Goal: Task Accomplishment & Management: Use online tool/utility

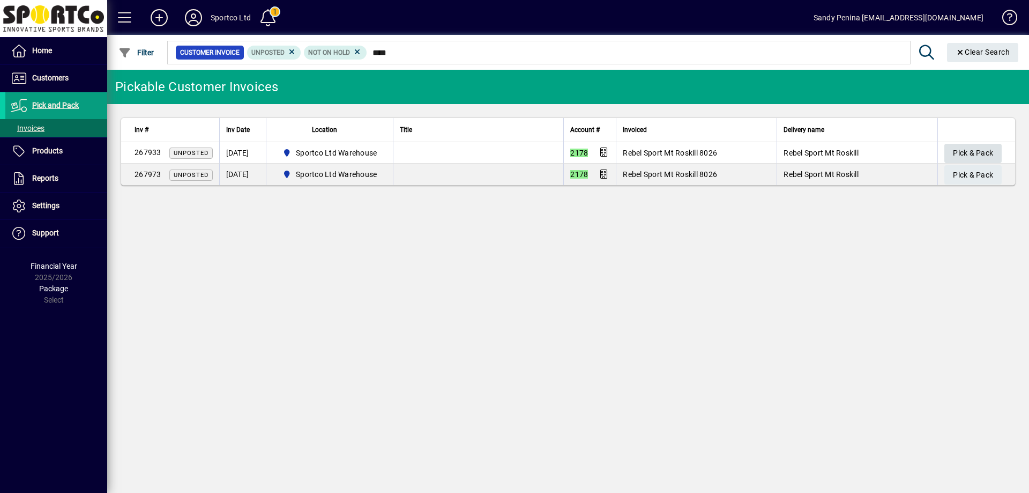
type input "****"
click at [990, 144] on span "Pick & Pack" at bounding box center [973, 153] width 40 height 18
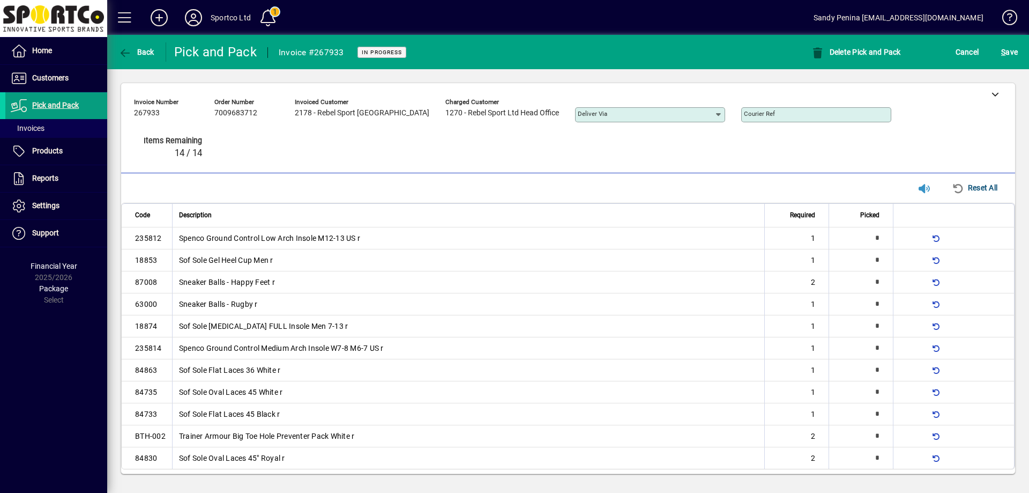
type input "*"
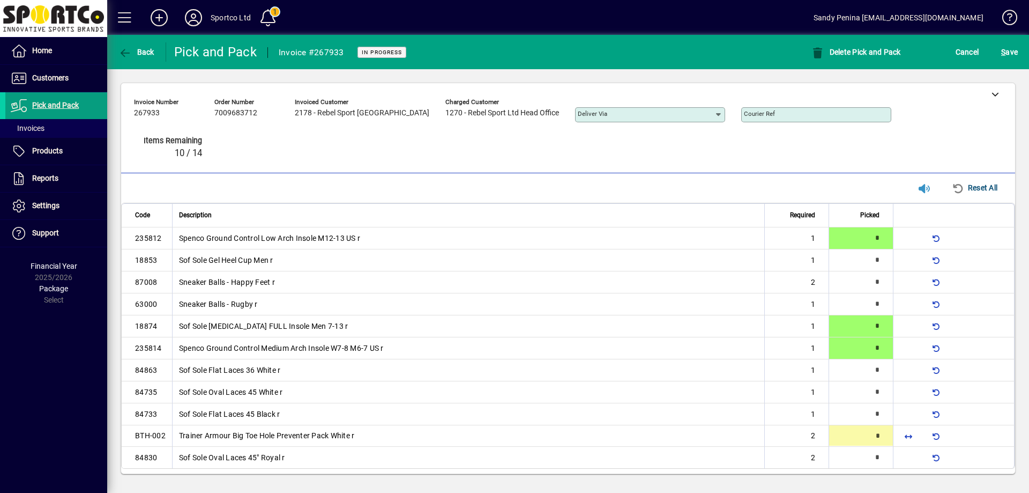
type input "*"
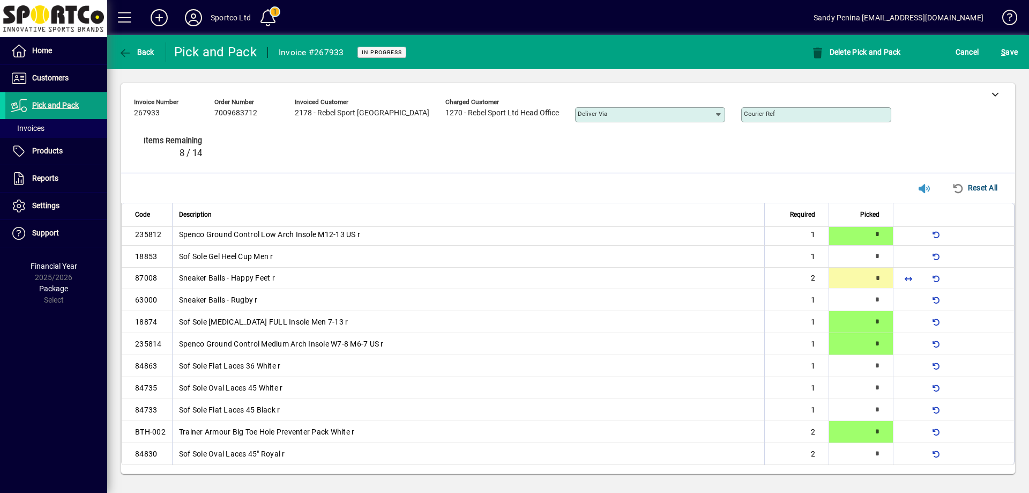
type input "*"
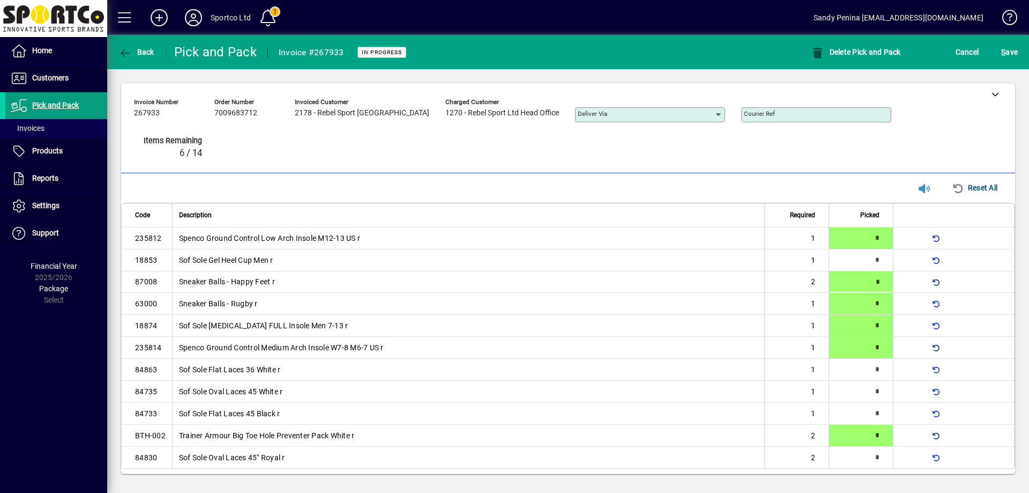
type input "*"
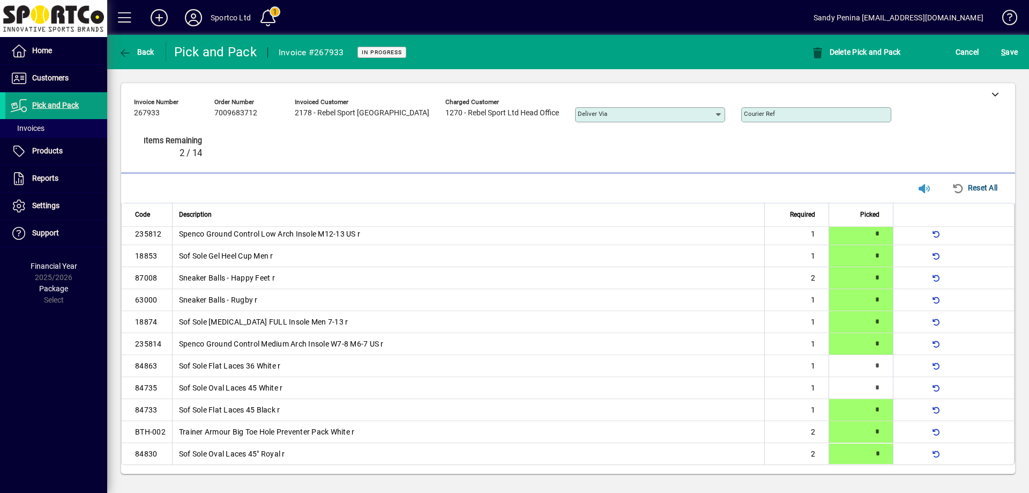
type input "*"
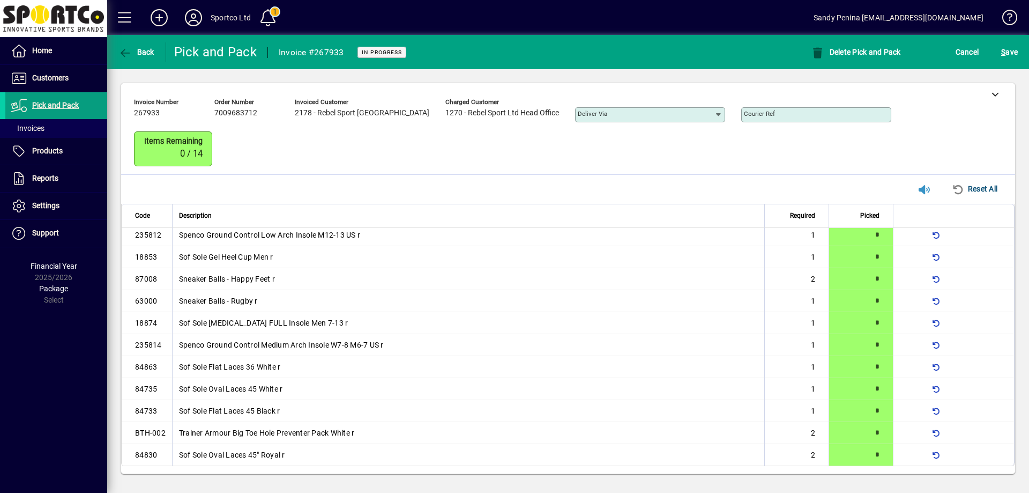
click at [996, 55] on div "S ave" at bounding box center [1009, 51] width 39 height 19
click at [1005, 54] on span "S" at bounding box center [1003, 52] width 4 height 9
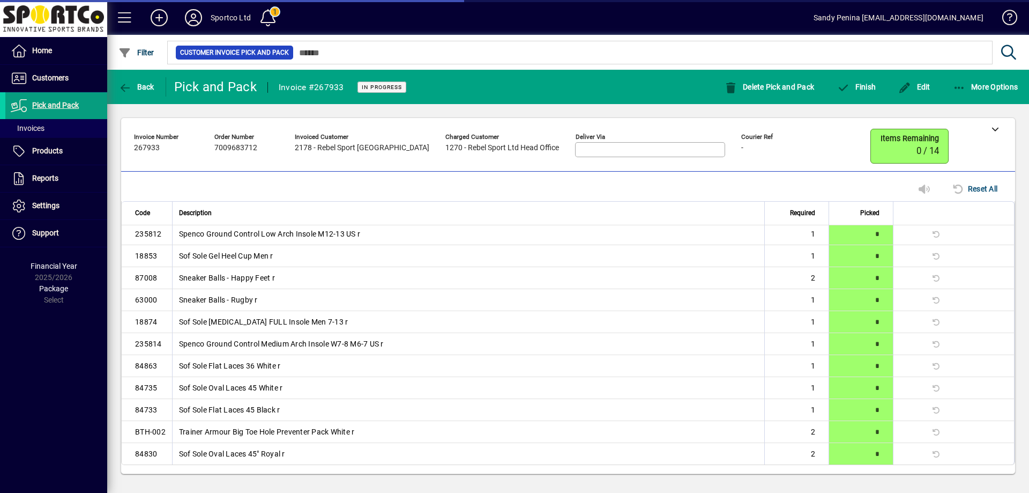
scroll to position [0, 0]
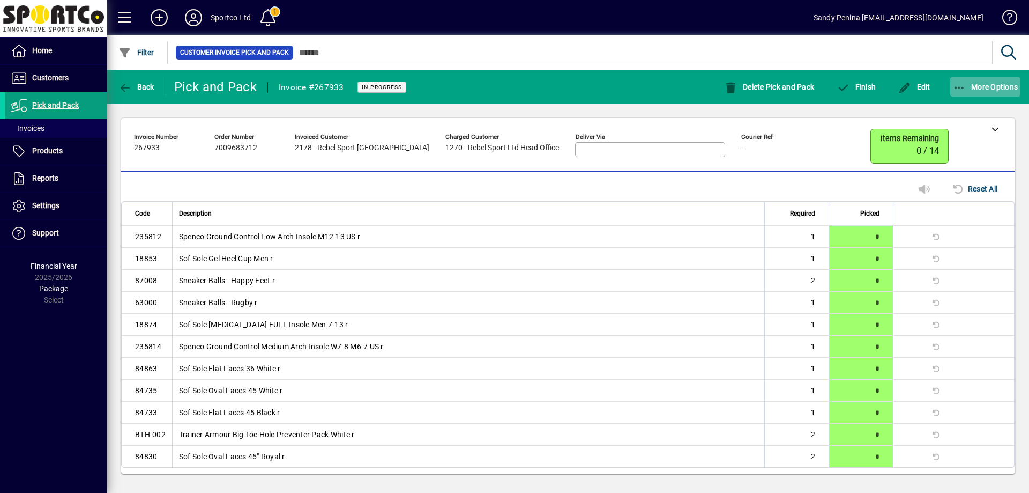
click at [985, 94] on span "button" at bounding box center [985, 87] width 71 height 26
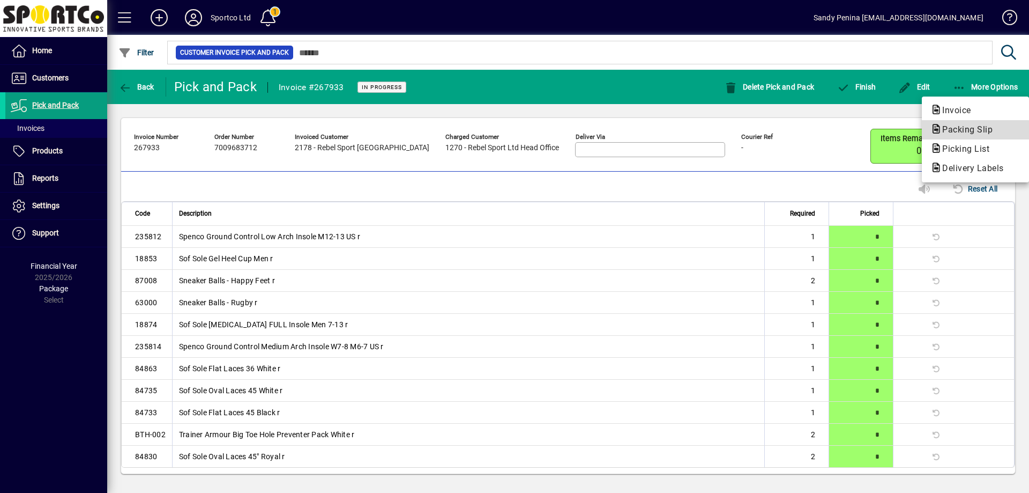
click at [966, 132] on span "Packing Slip" at bounding box center [965, 129] width 68 height 10
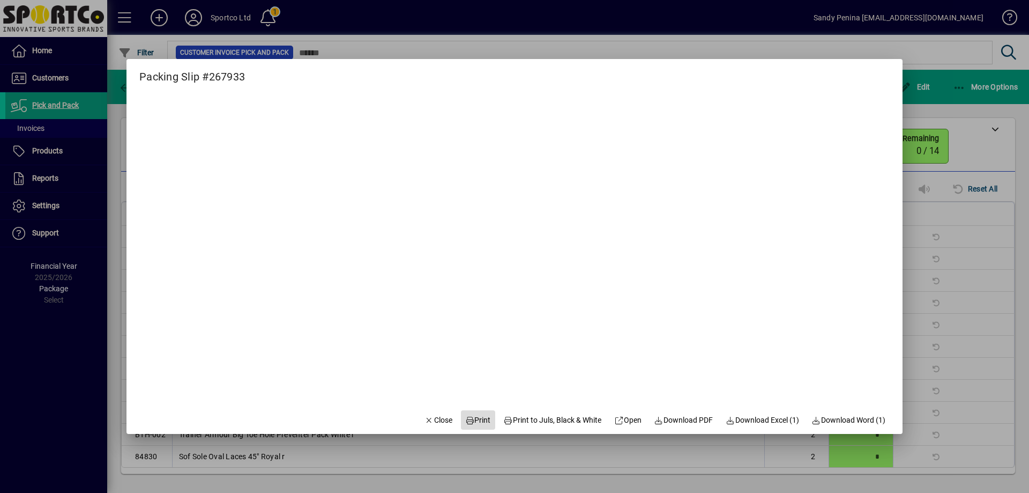
click at [477, 411] on span at bounding box center [478, 420] width 34 height 26
click at [425, 422] on span "Close" at bounding box center [439, 419] width 28 height 11
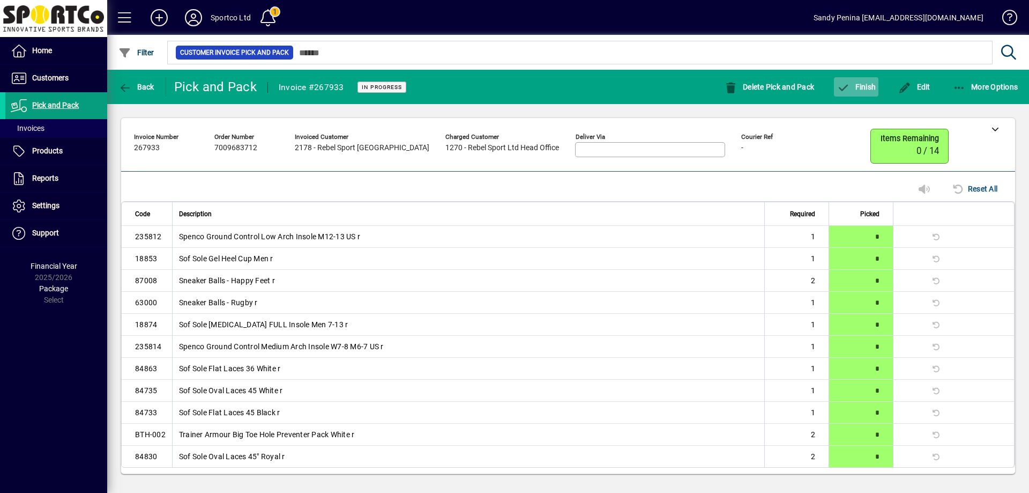
click at [848, 83] on icon "button" at bounding box center [843, 88] width 13 height 11
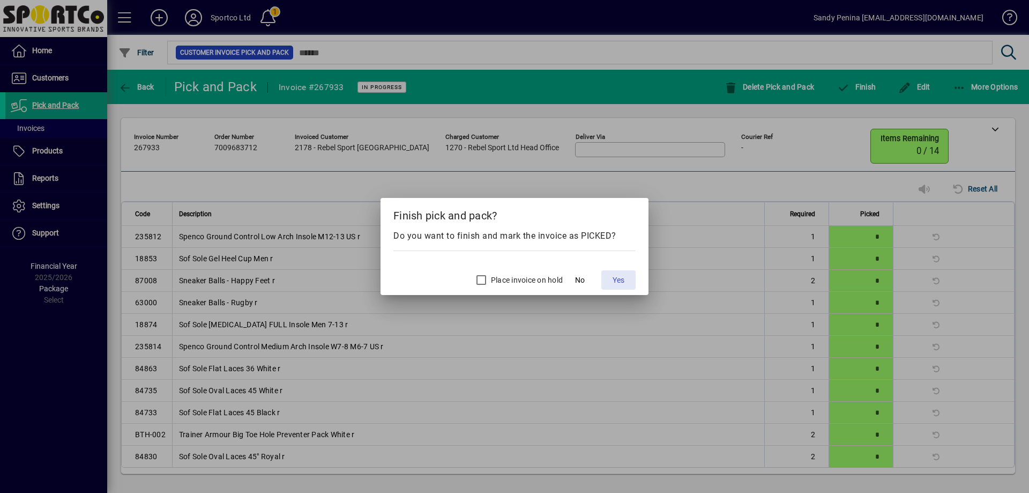
drag, startPoint x: 609, startPoint y: 285, endPoint x: 617, endPoint y: 282, distance: 8.5
click at [609, 285] on span at bounding box center [618, 280] width 34 height 26
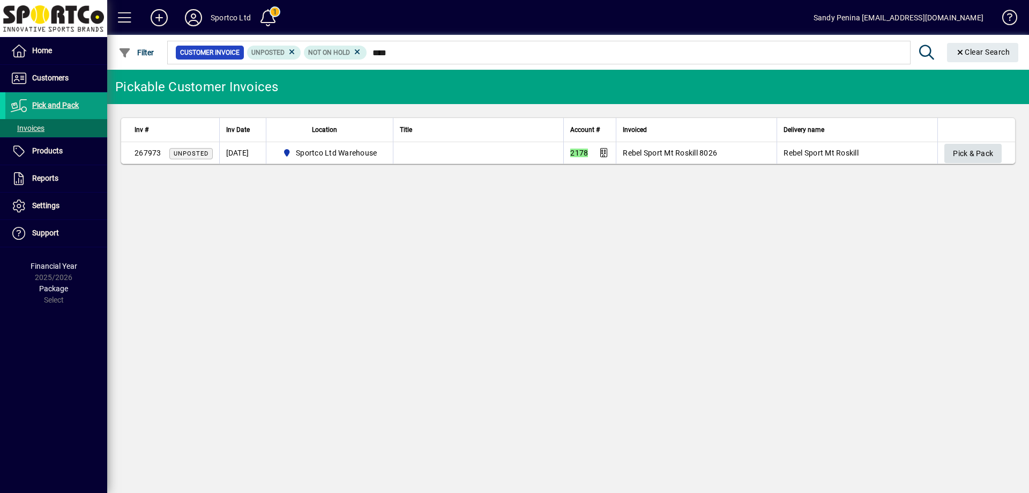
type input "****"
click at [987, 154] on span "Pick & Pack" at bounding box center [973, 154] width 40 height 18
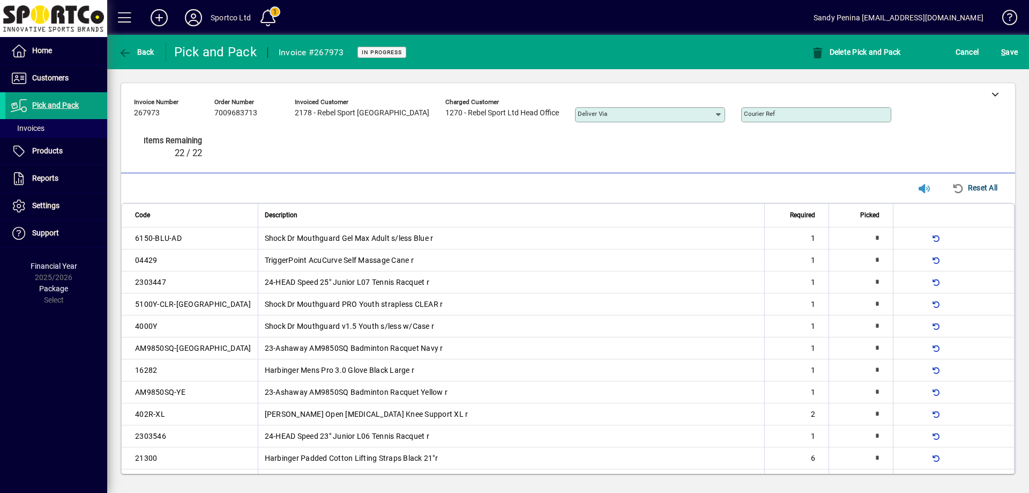
type input "*"
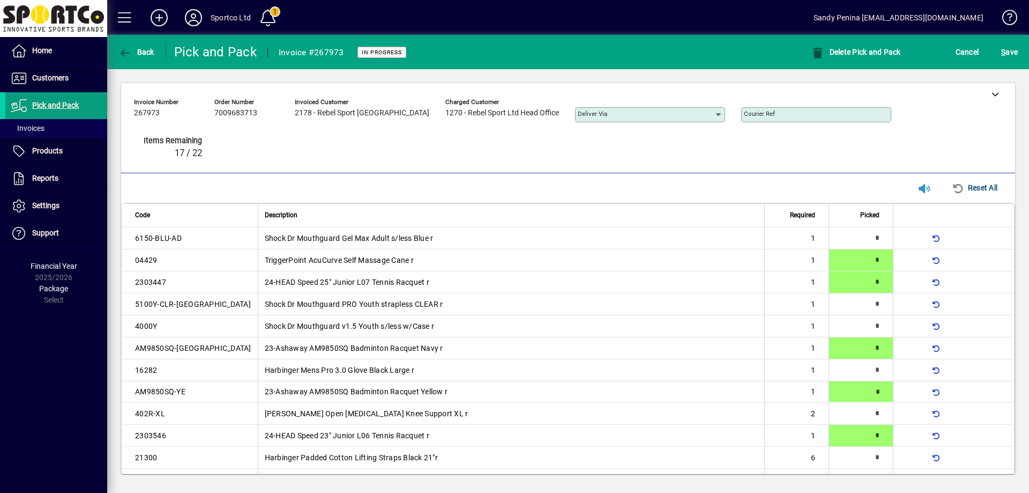
type input "*"
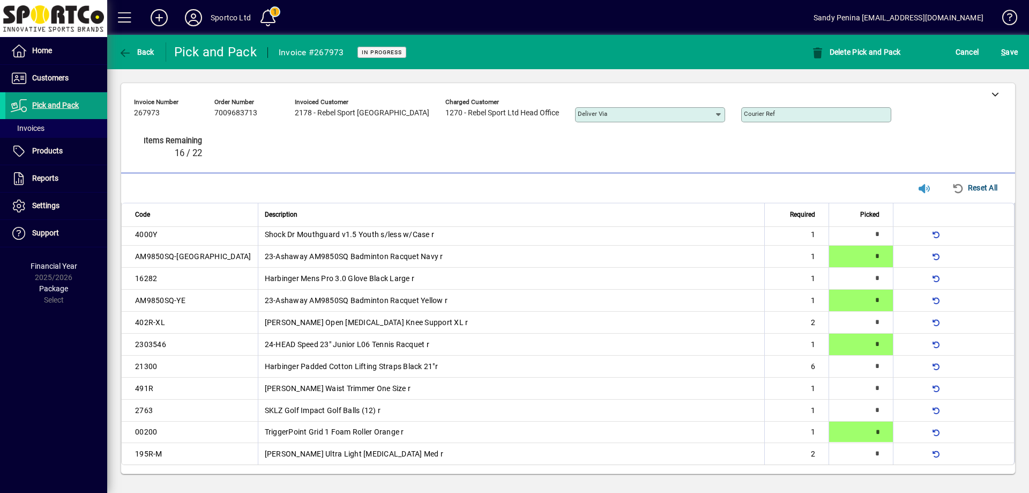
type input "*"
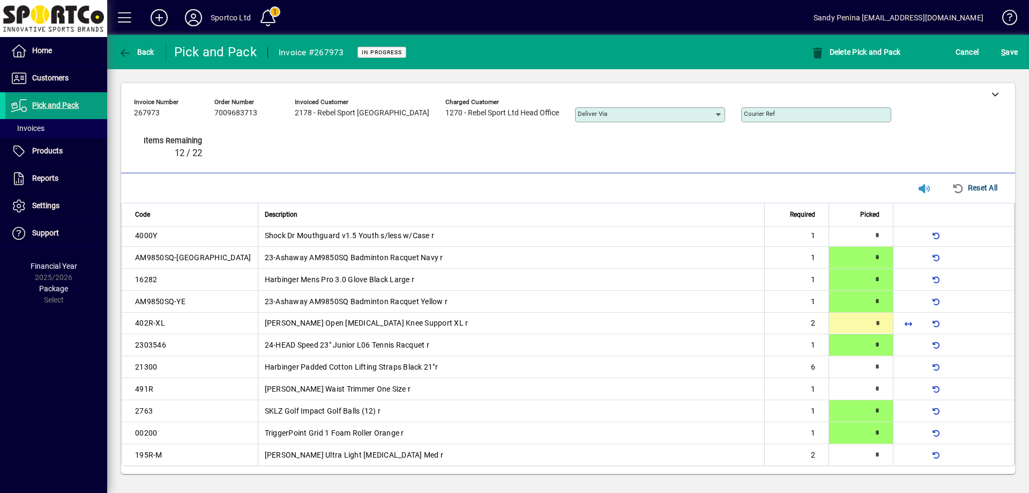
type input "*"
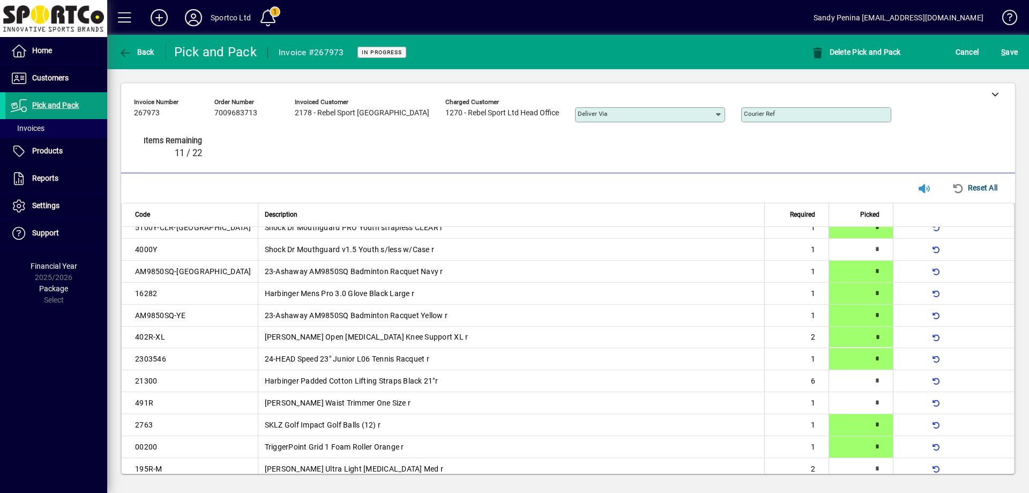
type input "*"
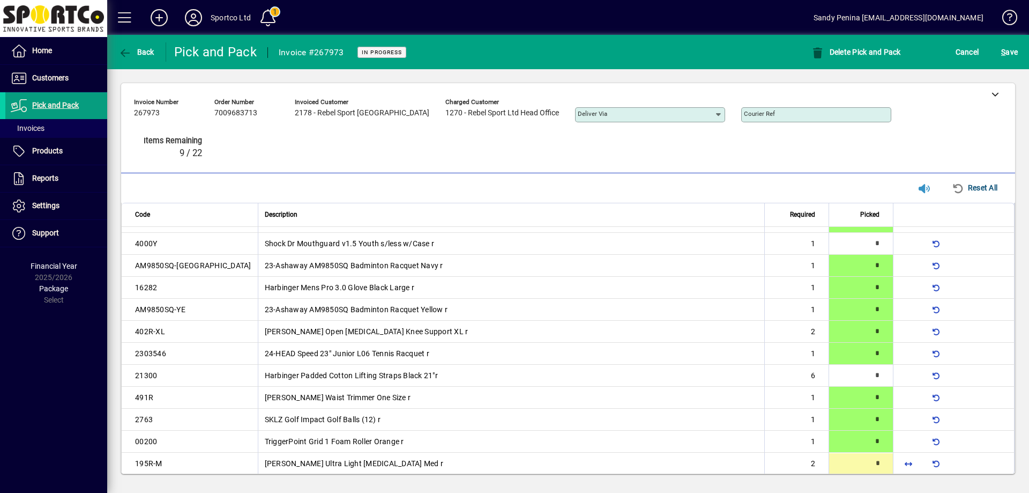
type input "*"
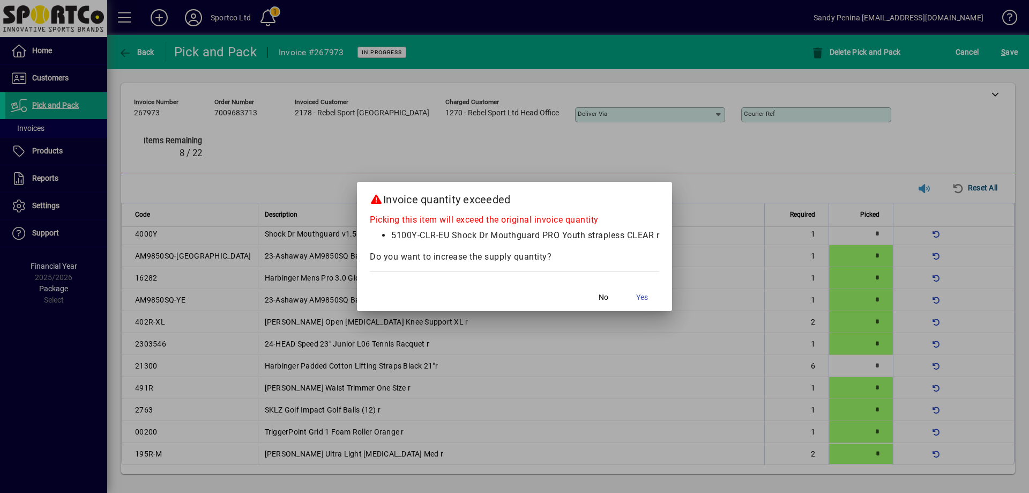
scroll to position [91, 0]
click at [598, 291] on span "button" at bounding box center [603, 297] width 34 height 26
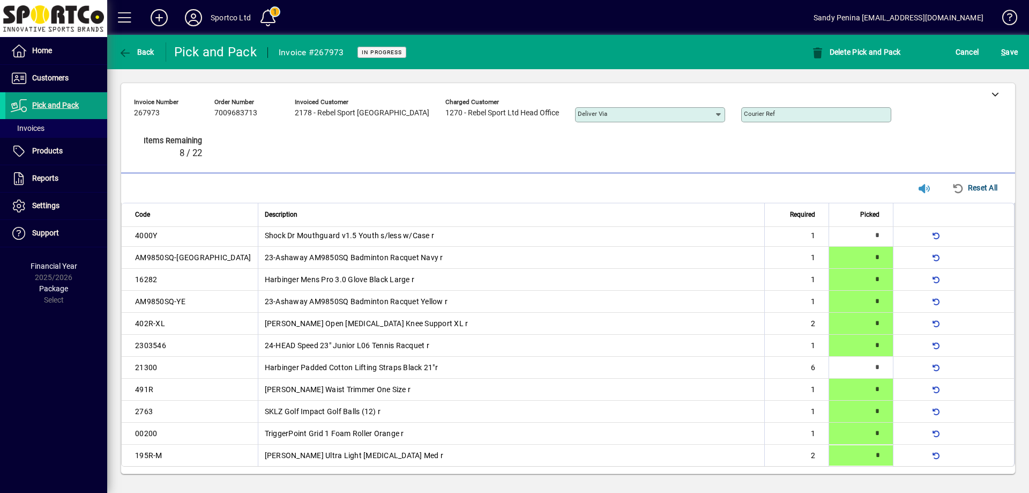
type input "*"
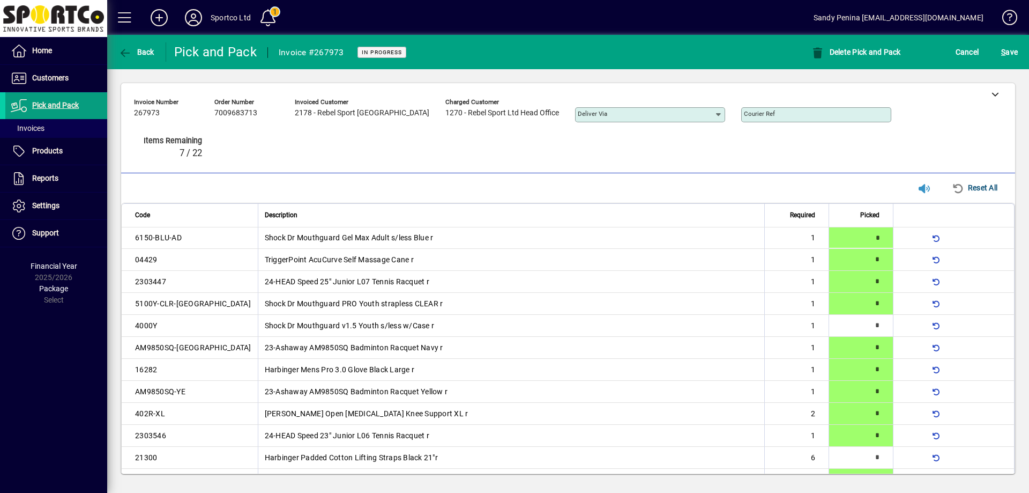
type input "*"
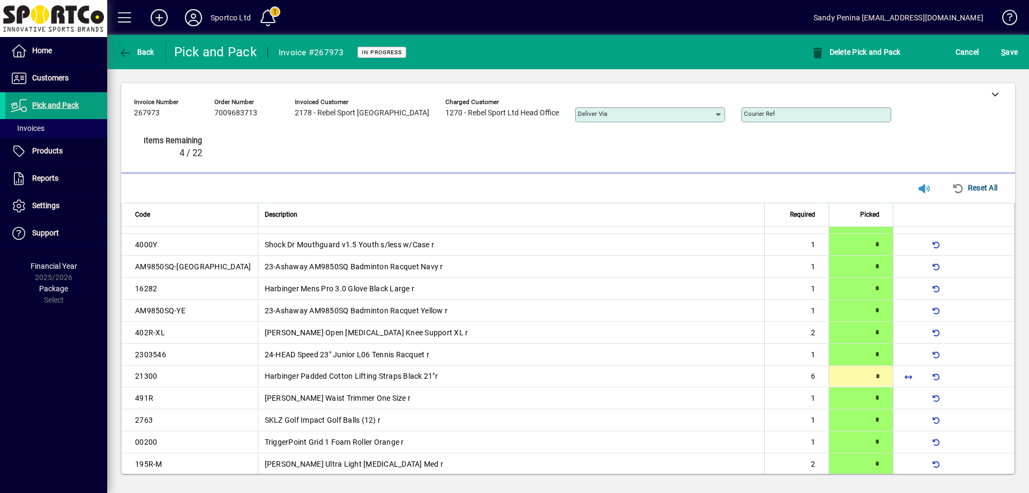
scroll to position [92, 0]
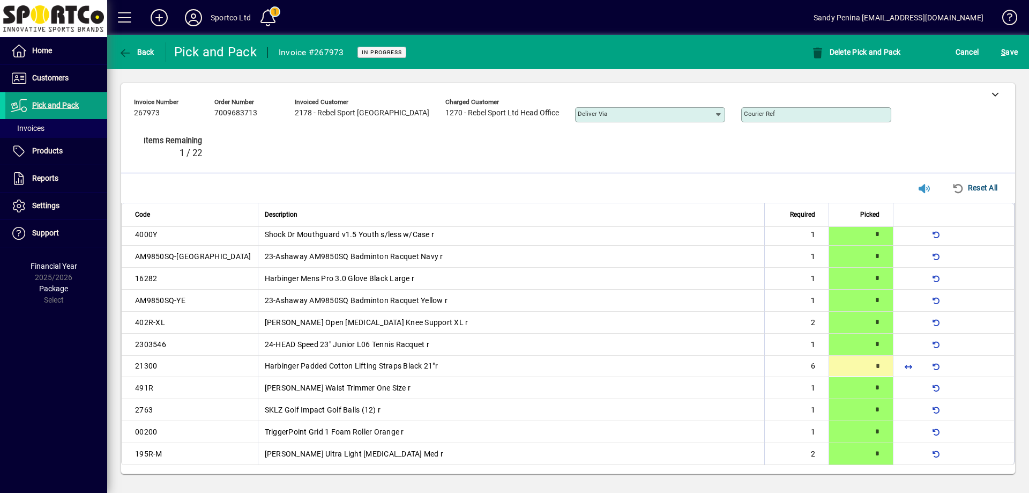
type input "*"
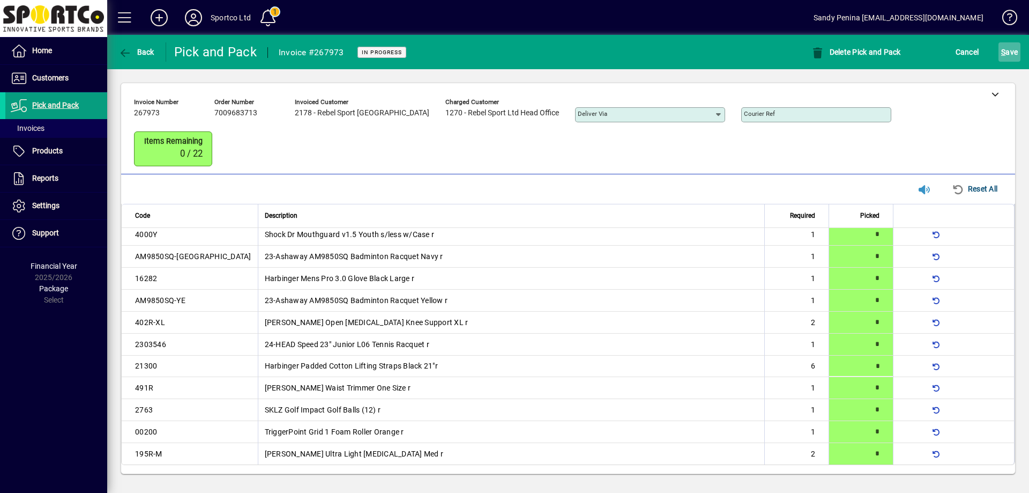
click at [1017, 57] on span "S ave" at bounding box center [1009, 51] width 17 height 17
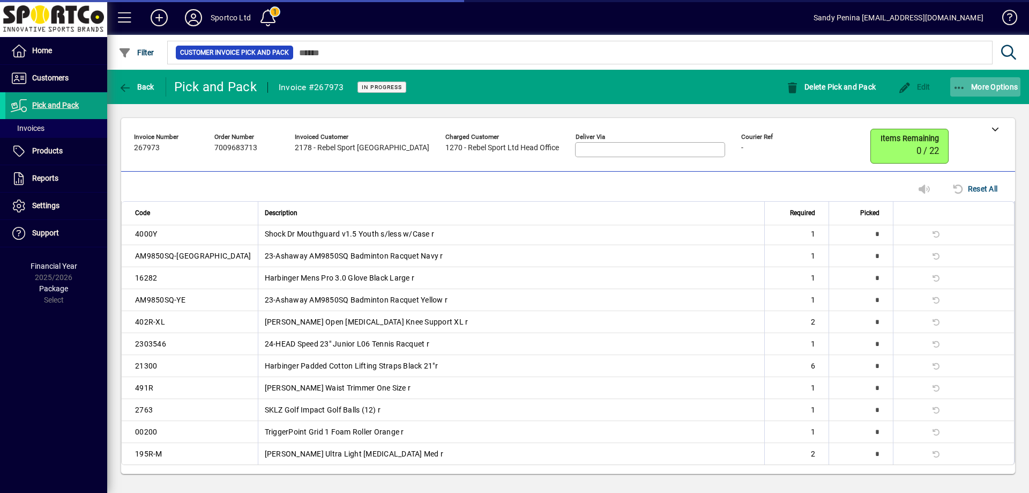
scroll to position [61, 0]
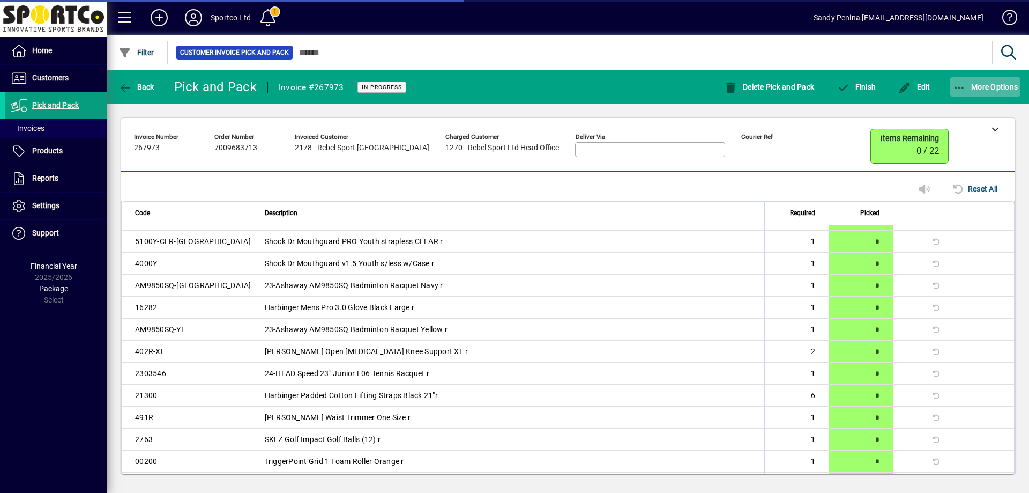
click at [981, 83] on span "More Options" at bounding box center [985, 87] width 65 height 9
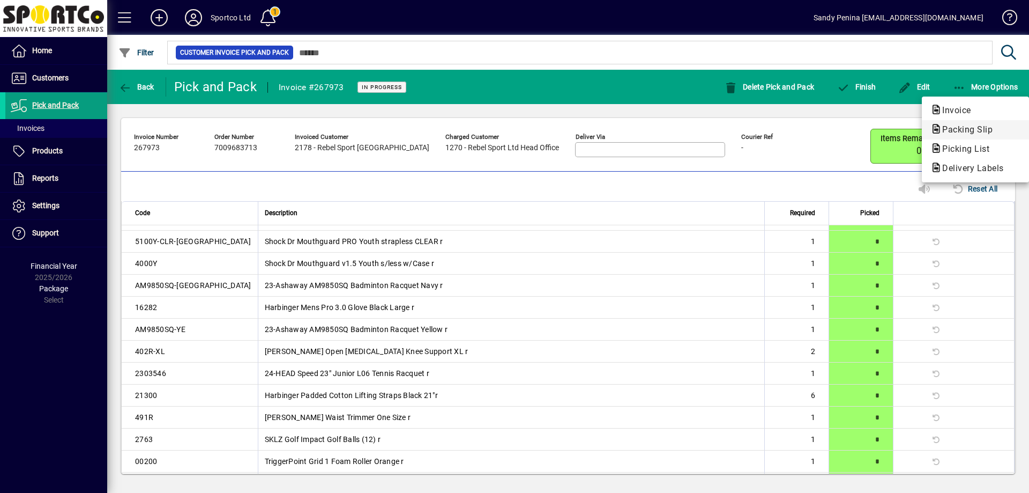
click at [979, 129] on span "Packing Slip" at bounding box center [965, 129] width 68 height 10
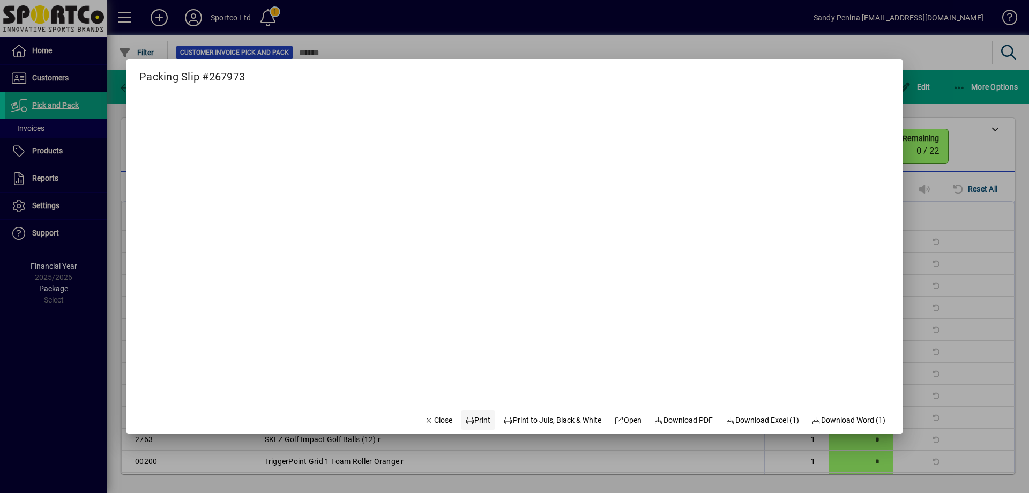
click at [475, 415] on span "Print" at bounding box center [478, 419] width 26 height 11
drag, startPoint x: 419, startPoint y: 423, endPoint x: 430, endPoint y: 416, distance: 13.1
click at [425, 422] on span "Close" at bounding box center [439, 419] width 28 height 11
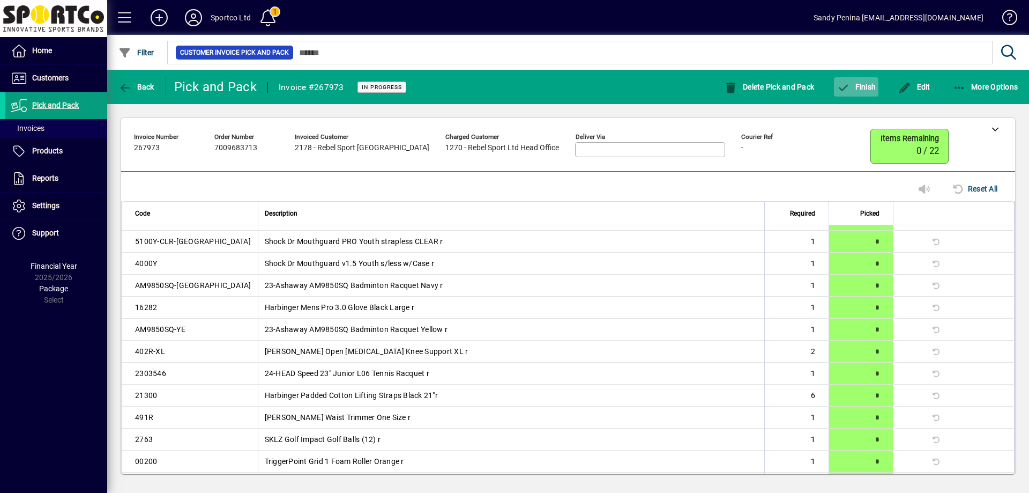
click at [866, 86] on span "Finish" at bounding box center [856, 87] width 39 height 9
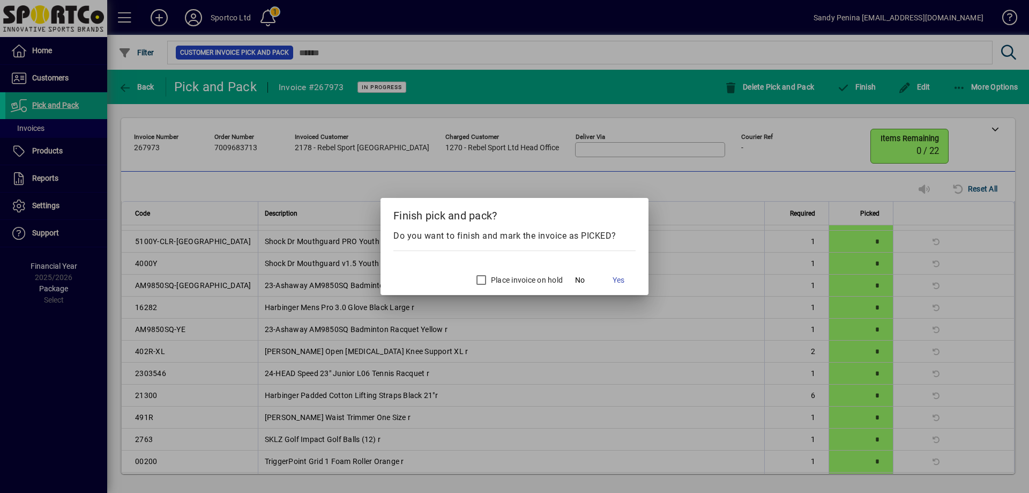
click at [620, 81] on div at bounding box center [514, 246] width 1029 height 493
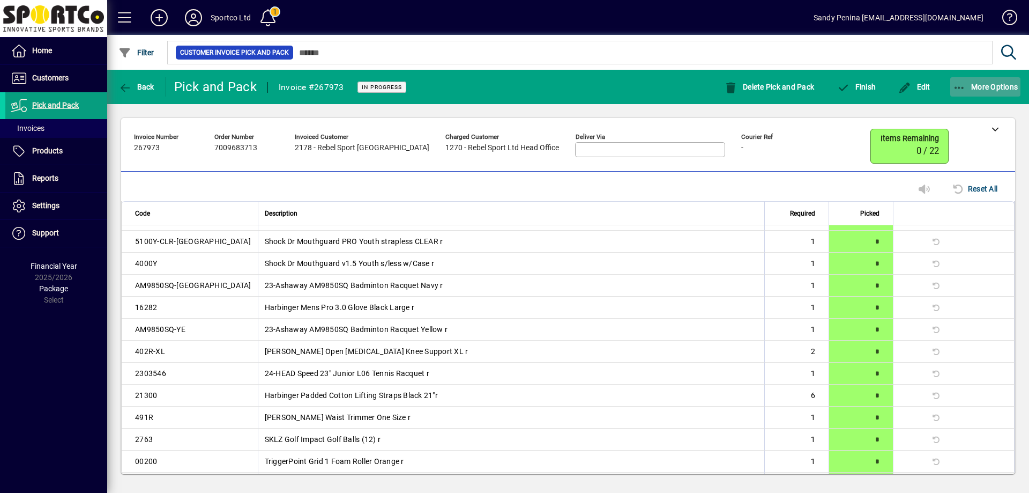
click at [980, 88] on span "More Options" at bounding box center [985, 87] width 65 height 9
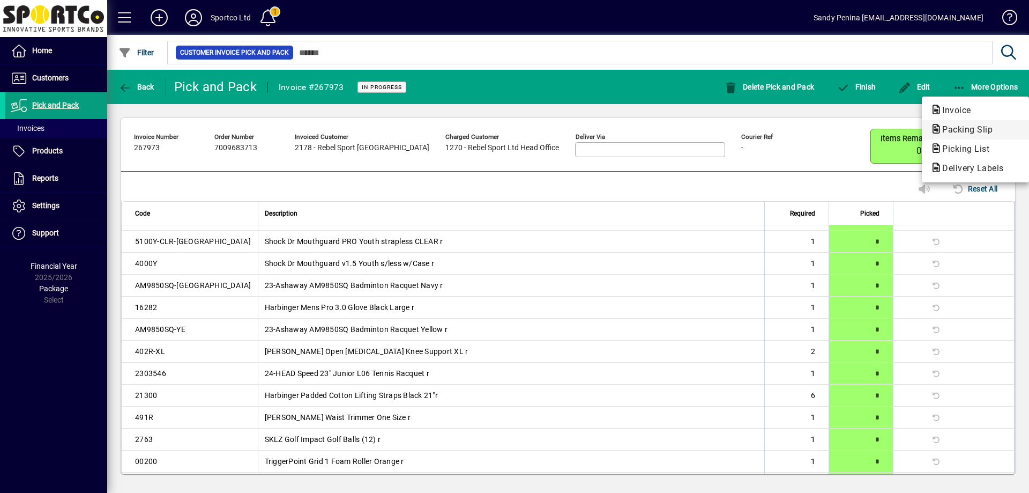
click at [966, 127] on span "Packing Slip" at bounding box center [965, 129] width 68 height 10
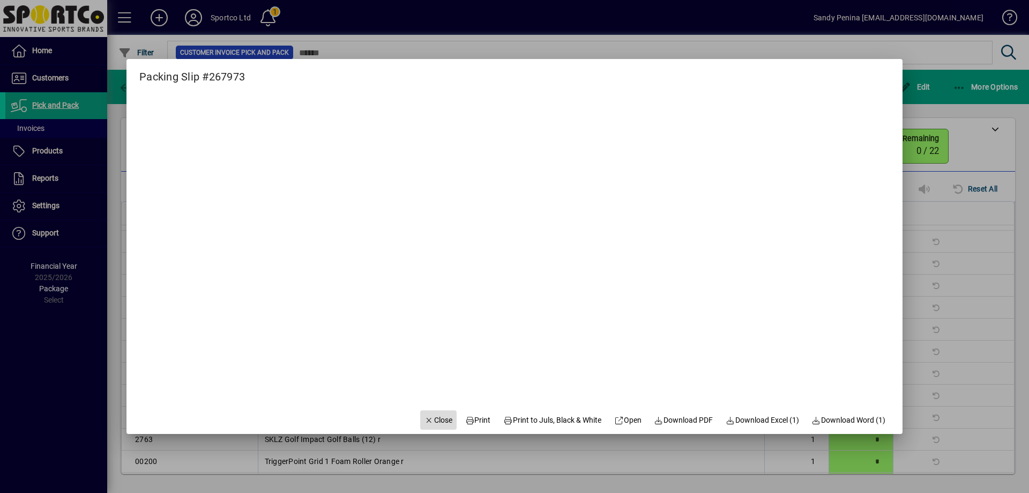
click at [430, 418] on span "Close" at bounding box center [439, 419] width 28 height 11
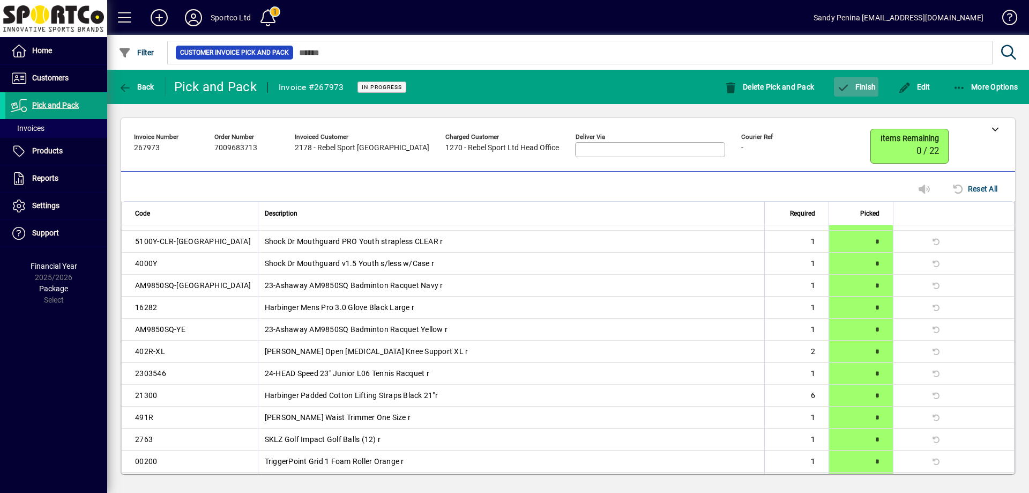
click at [850, 91] on span "button" at bounding box center [856, 87] width 44 height 26
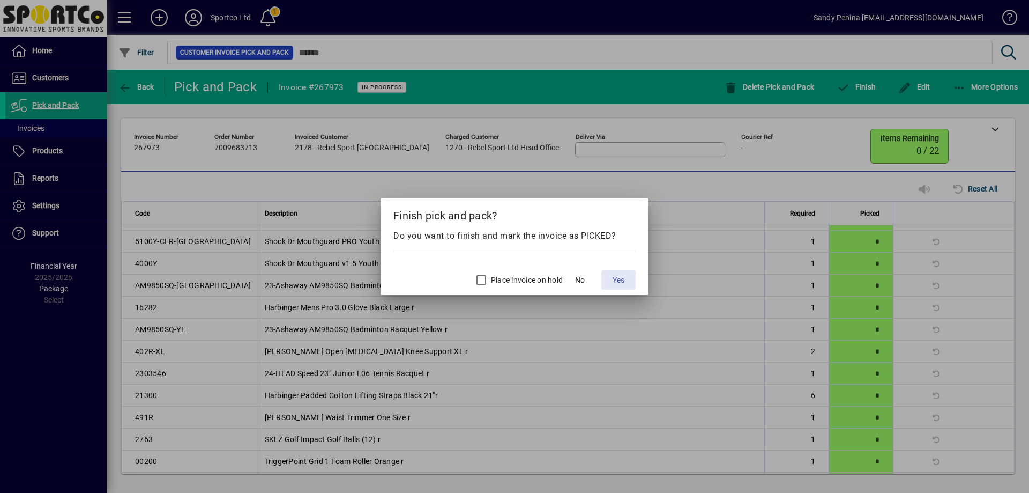
click at [619, 276] on span "Yes" at bounding box center [619, 279] width 12 height 11
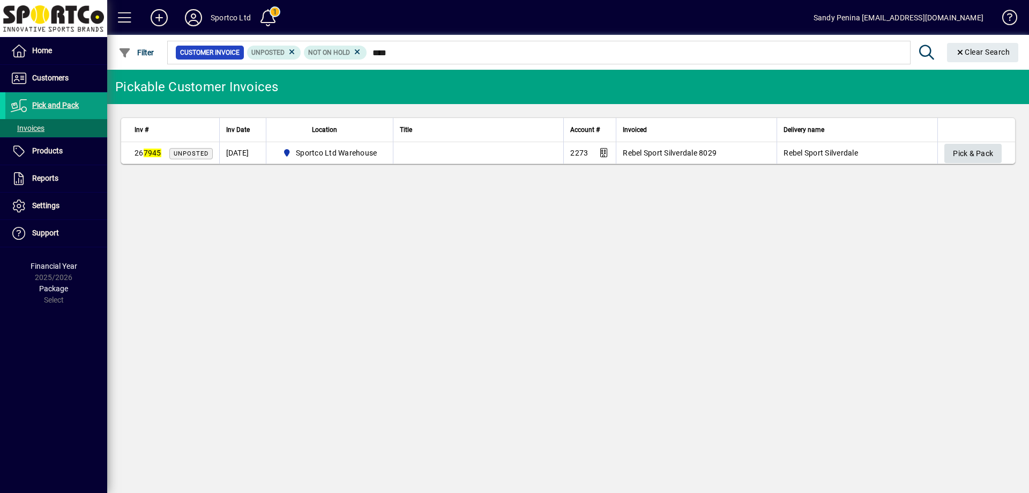
type input "****"
click at [958, 154] on span "Pick & Pack" at bounding box center [973, 154] width 40 height 18
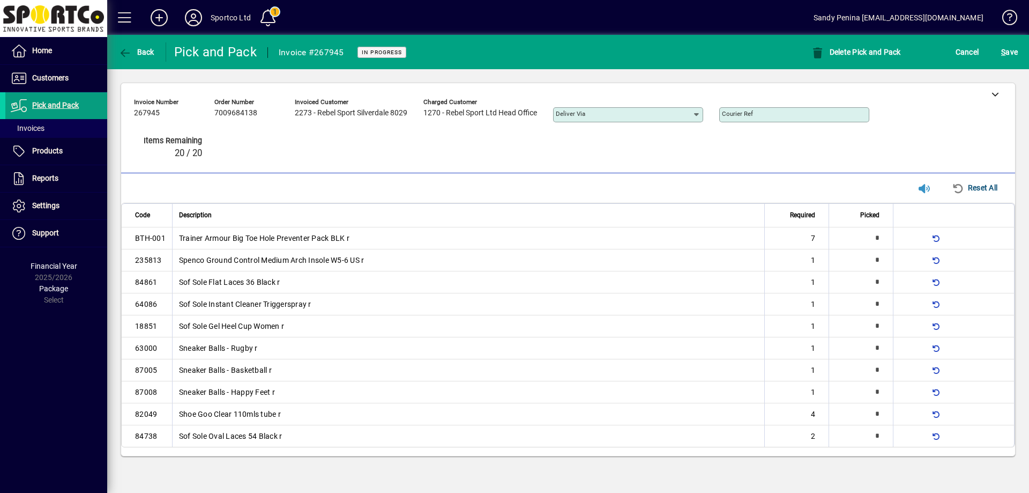
type input "*"
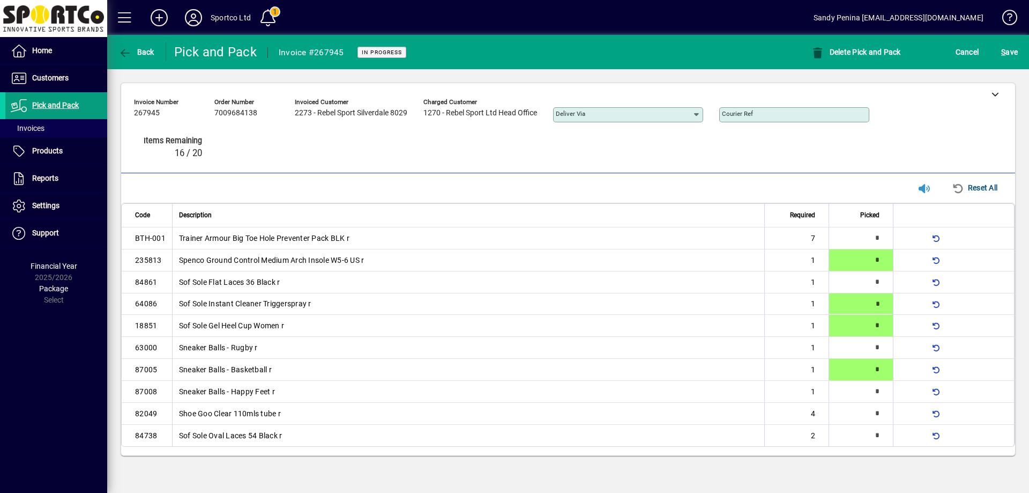
type input "*"
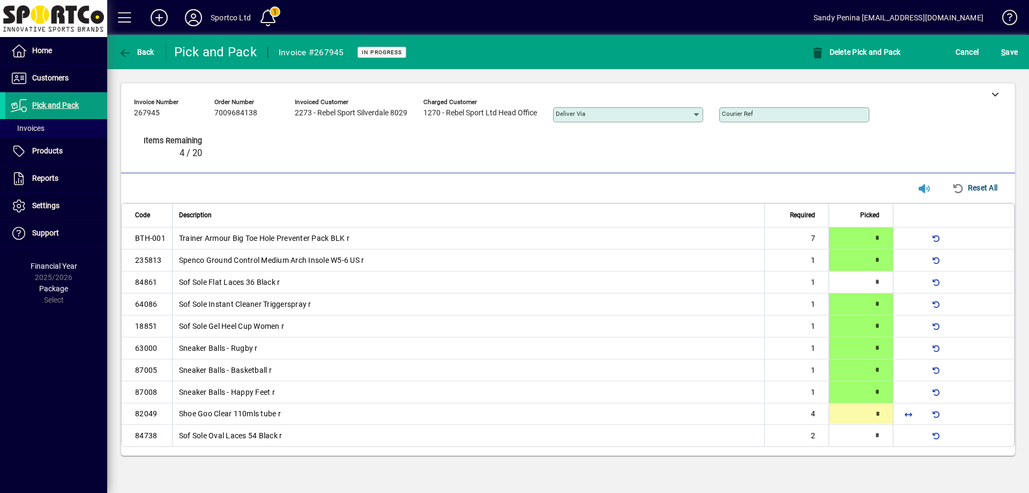
type input "*"
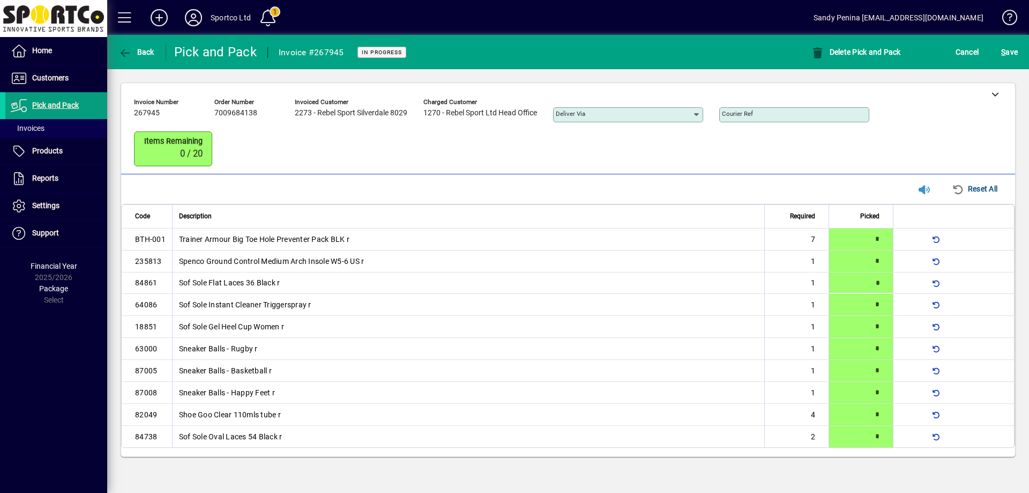
click at [1021, 51] on div "S ave" at bounding box center [1009, 51] width 39 height 19
click at [1009, 49] on span "S ave" at bounding box center [1009, 51] width 17 height 17
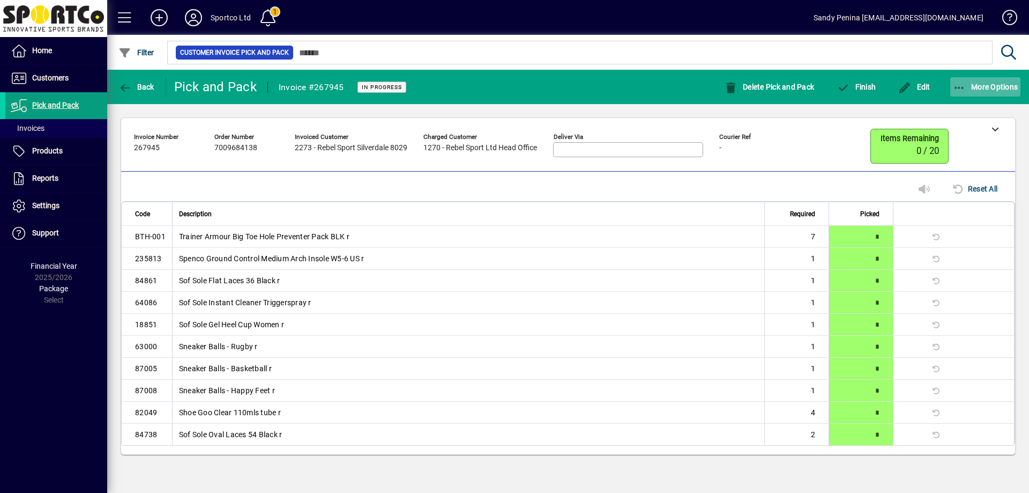
click at [977, 94] on span "button" at bounding box center [985, 87] width 71 height 26
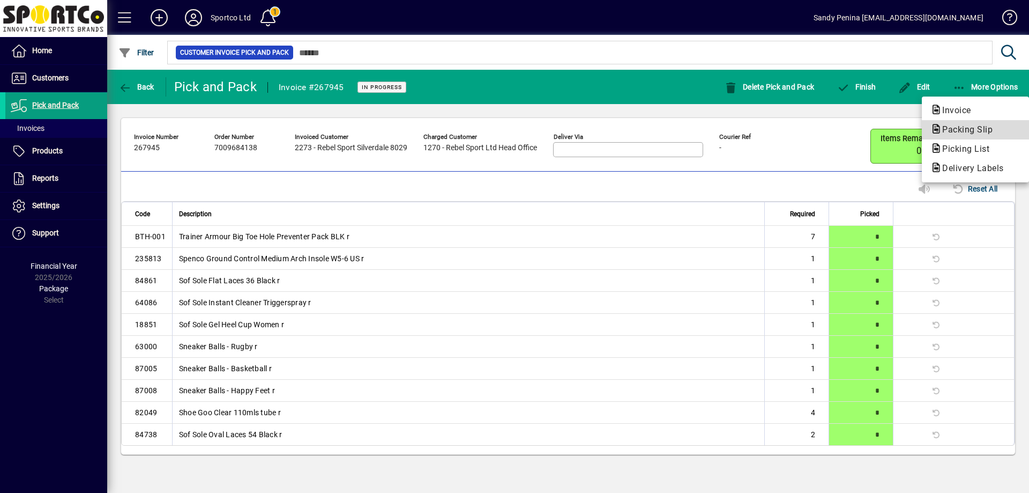
click at [977, 127] on span "Packing Slip" at bounding box center [965, 129] width 68 height 10
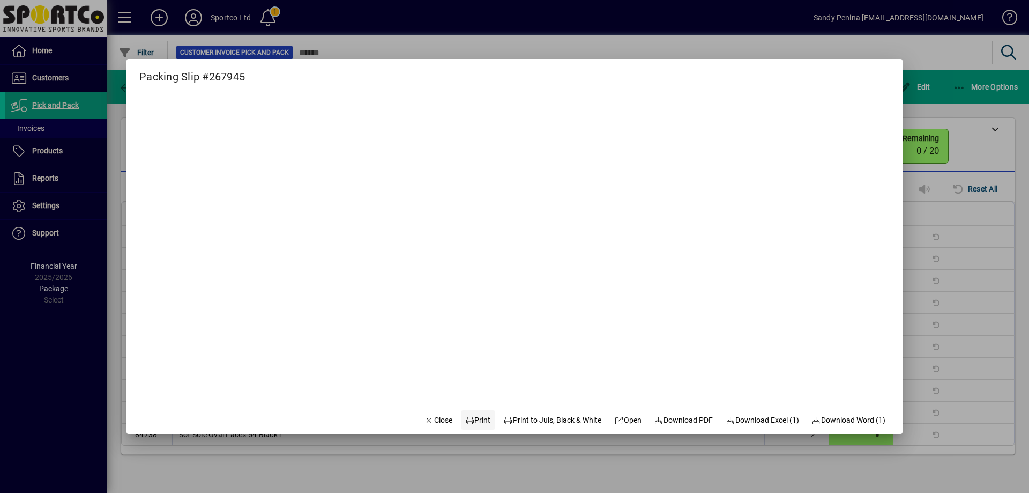
click at [466, 423] on span "Print" at bounding box center [478, 419] width 26 height 11
click at [428, 419] on span "Close" at bounding box center [439, 419] width 28 height 11
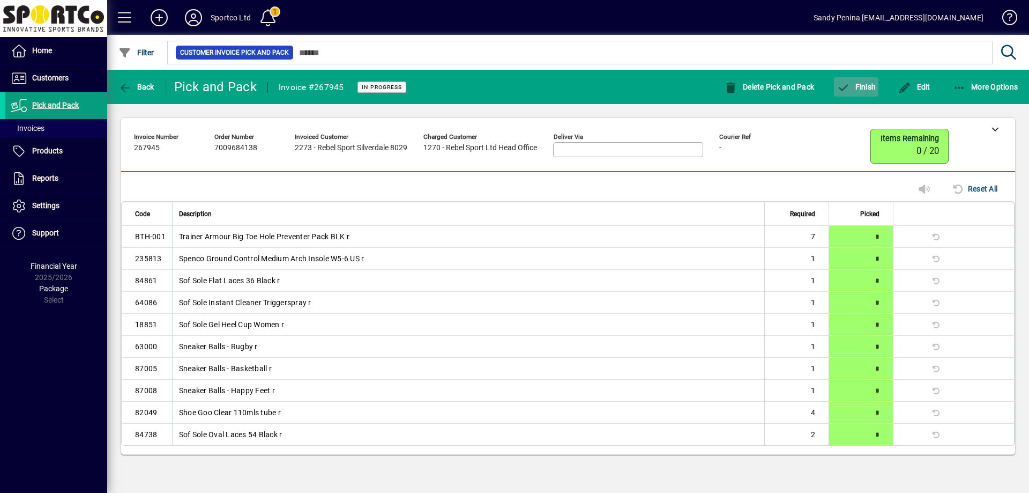
click at [858, 84] on span "Finish" at bounding box center [856, 87] width 39 height 9
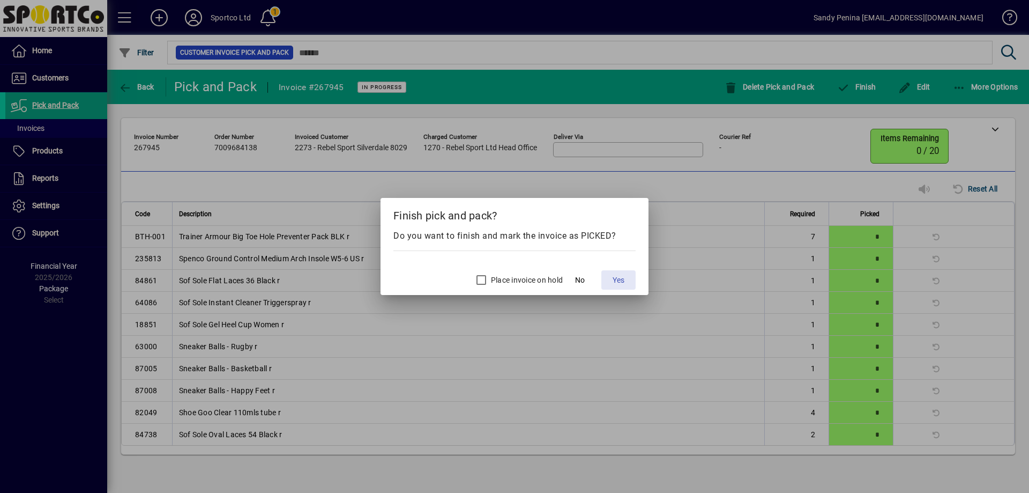
click at [619, 277] on span "Yes" at bounding box center [619, 279] width 12 height 11
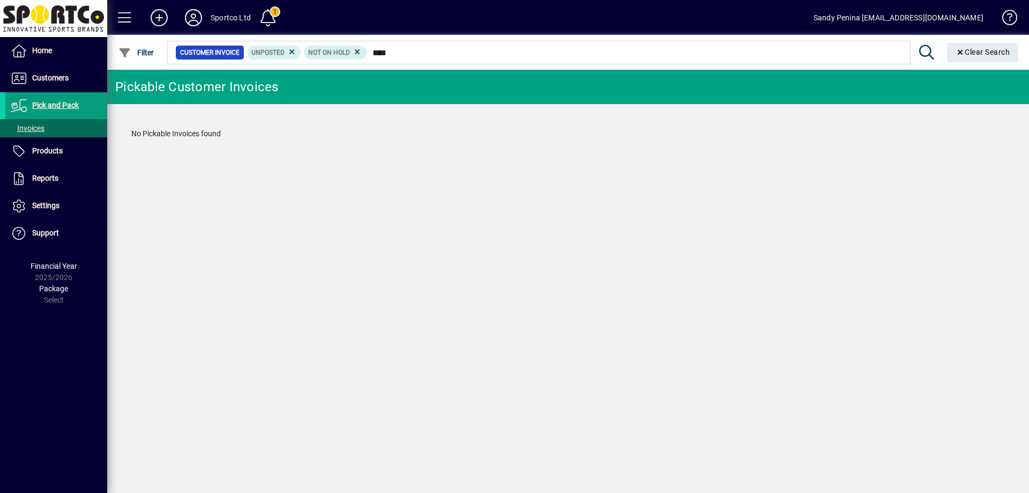
drag, startPoint x: 418, startPoint y: 48, endPoint x: 380, endPoint y: 41, distance: 38.2
click at [415, 48] on input "****" at bounding box center [634, 52] width 535 height 15
type input "****"
drag, startPoint x: 380, startPoint y: 41, endPoint x: 369, endPoint y: 38, distance: 11.7
click at [369, 38] on div at bounding box center [627, 41] width 922 height 12
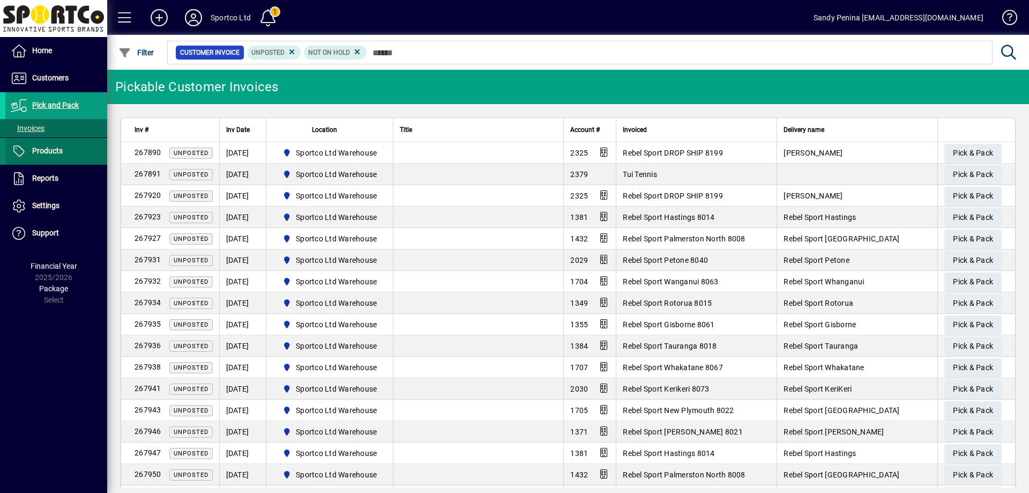
click at [63, 158] on span at bounding box center [56, 151] width 102 height 26
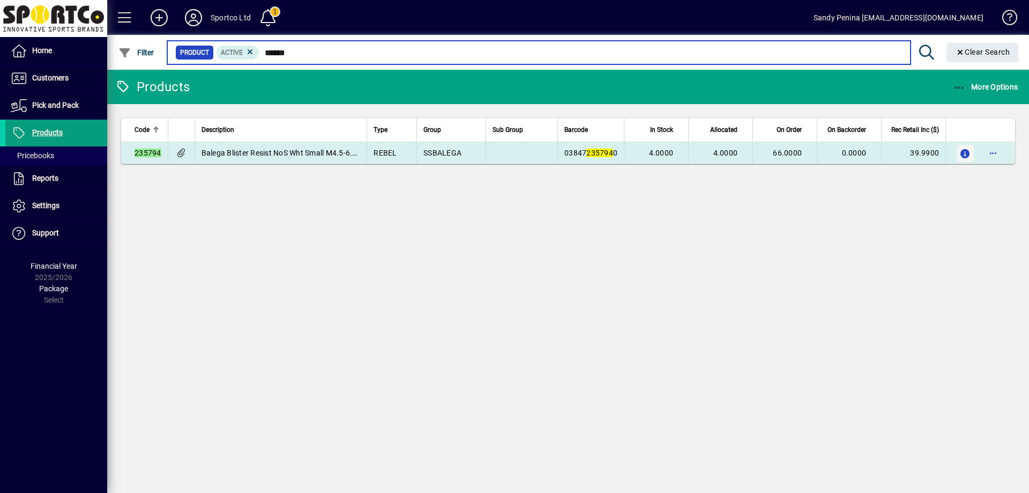
type input "******"
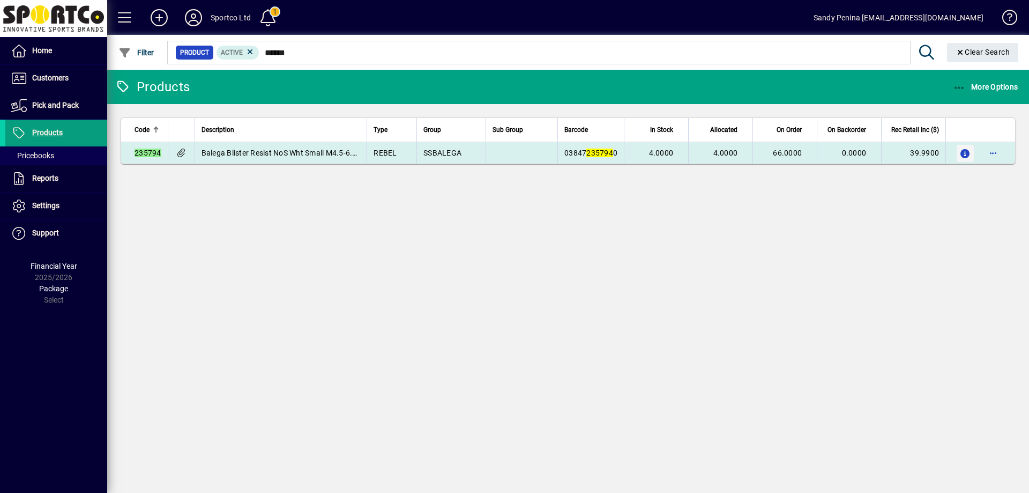
click at [968, 150] on icon "button" at bounding box center [965, 154] width 11 height 9
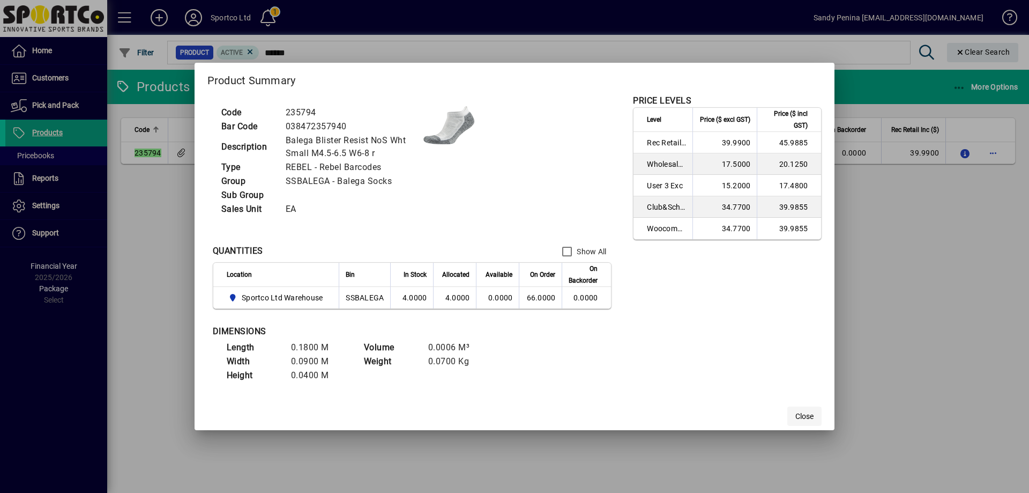
click at [795, 404] on span "button" at bounding box center [804, 416] width 34 height 26
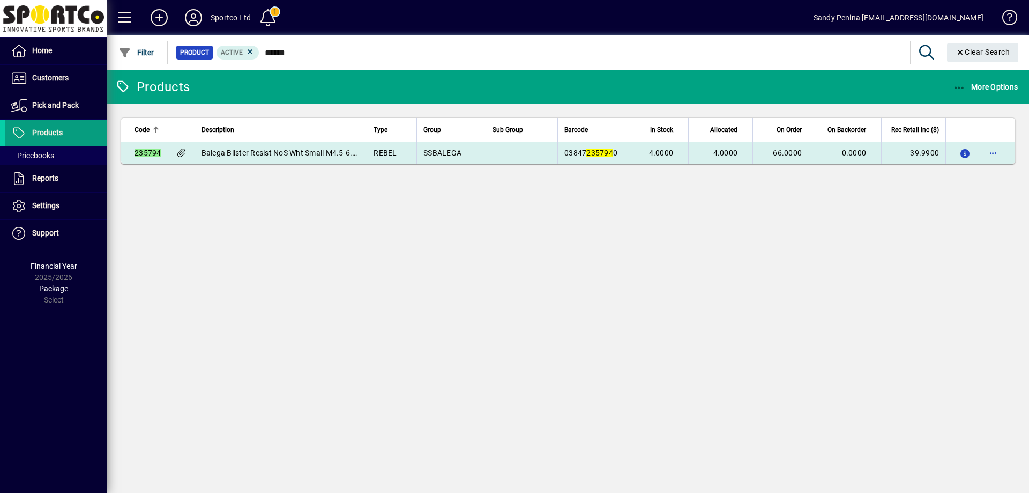
click at [855, 153] on span "0.0000" at bounding box center [854, 152] width 25 height 9
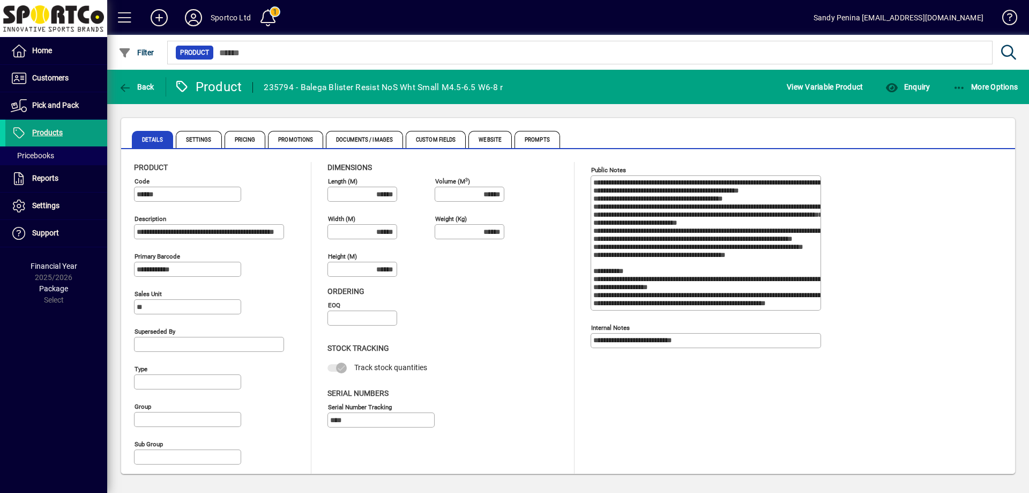
type input "**********"
click at [913, 85] on span "Enquiry" at bounding box center [908, 87] width 44 height 9
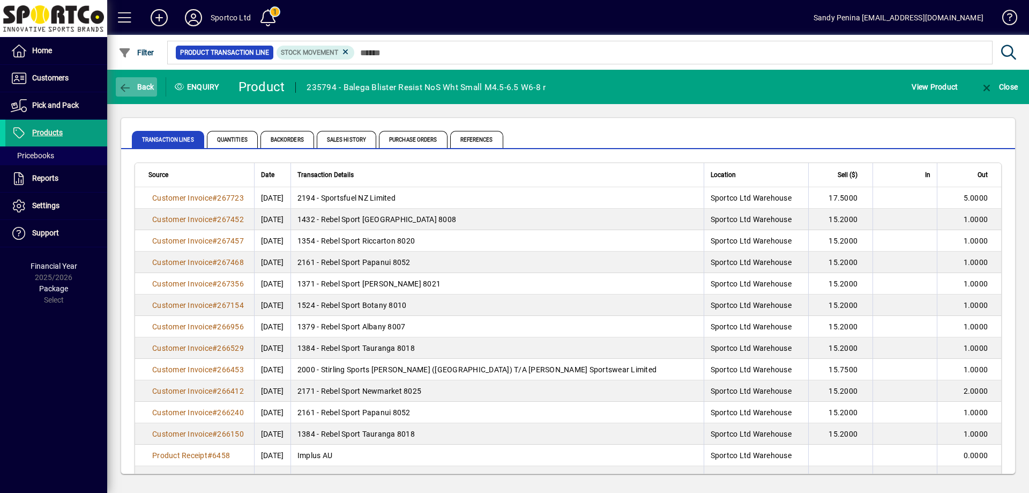
click at [147, 85] on span "Back" at bounding box center [136, 87] width 36 height 9
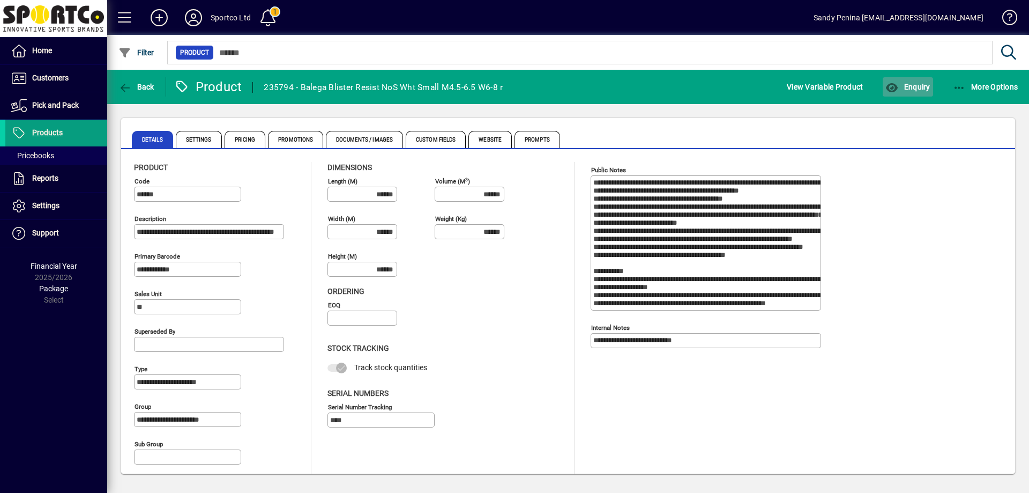
click at [914, 84] on span "Enquiry" at bounding box center [908, 87] width 44 height 9
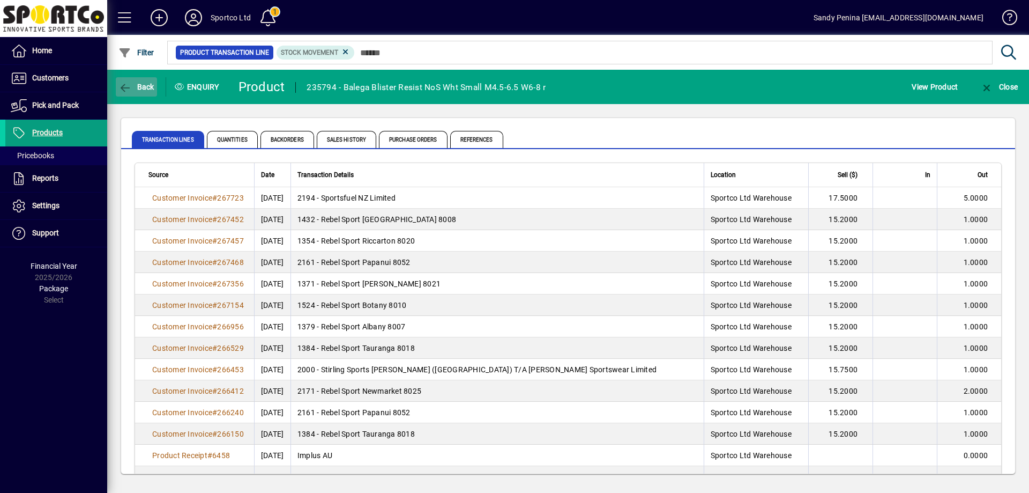
click at [139, 90] on span "Back" at bounding box center [136, 87] width 36 height 9
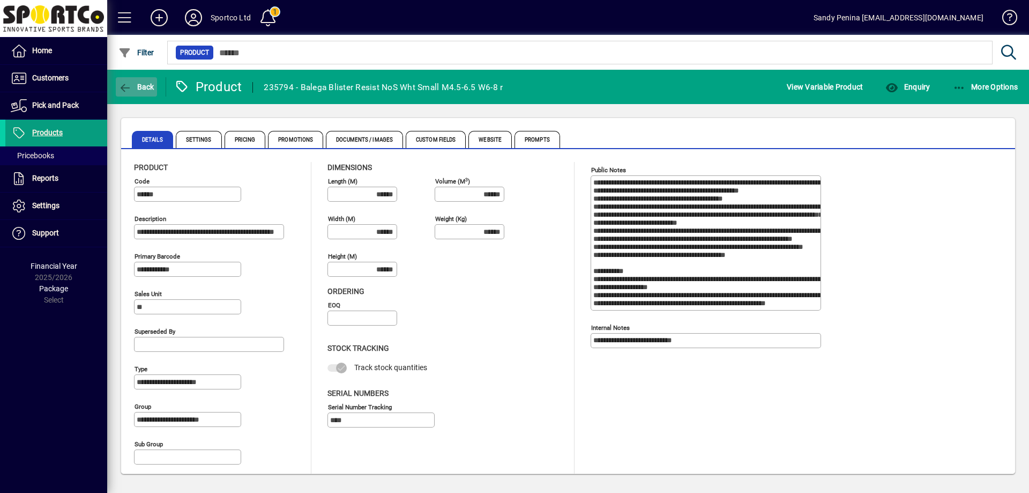
click at [143, 90] on span "Back" at bounding box center [136, 87] width 36 height 9
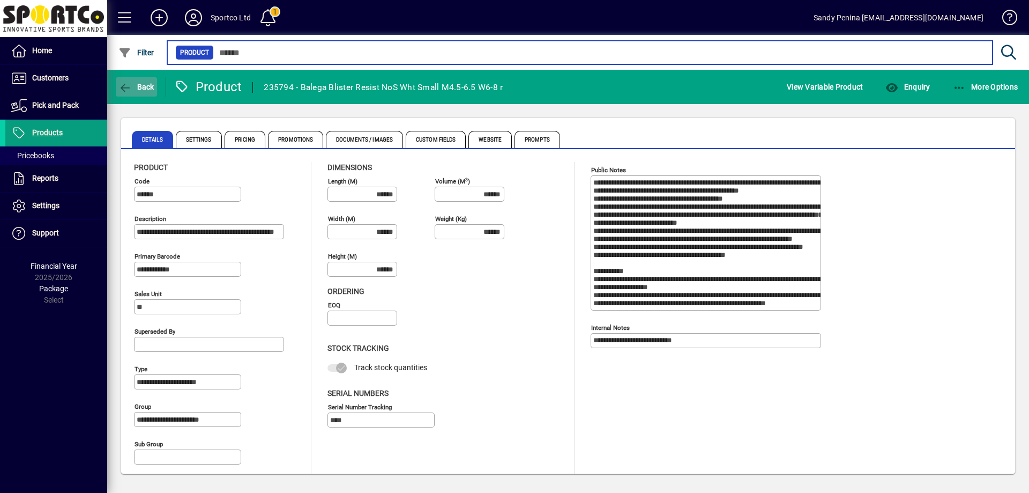
type input "******"
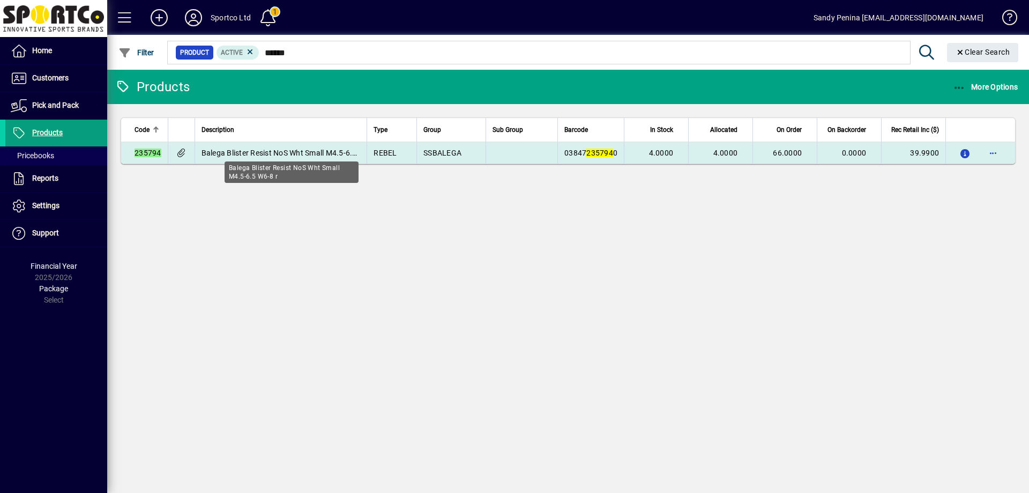
click at [288, 153] on span "Balega Blister Resist NoS Wht Small M4.5-6.5 W6-8 r" at bounding box center [292, 152] width 180 height 9
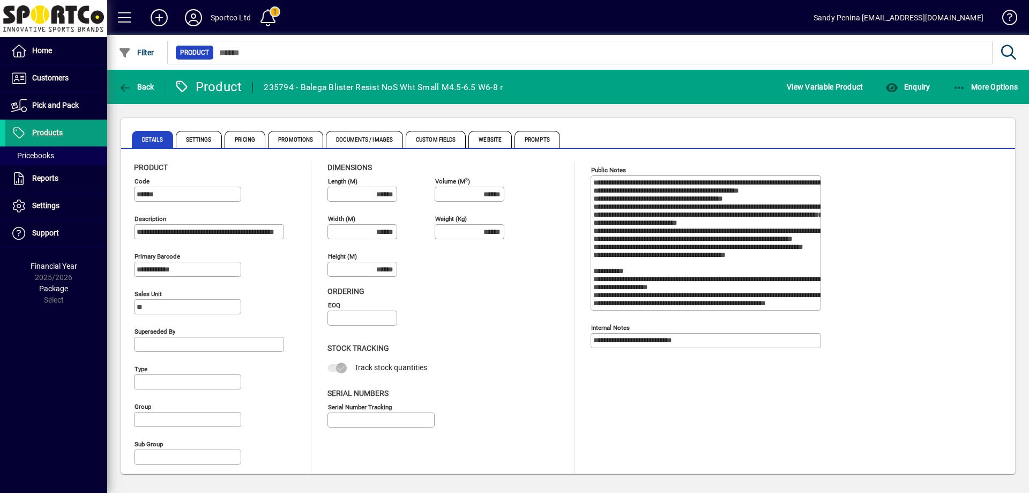
type input "**********"
type input "****"
click at [913, 85] on span "Enquiry" at bounding box center [908, 87] width 44 height 9
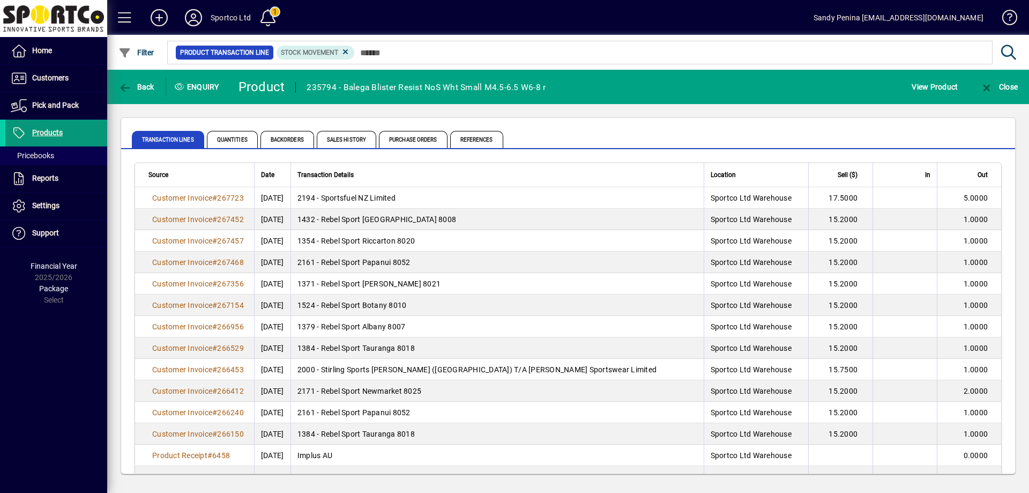
click at [59, 123] on span at bounding box center [56, 133] width 102 height 26
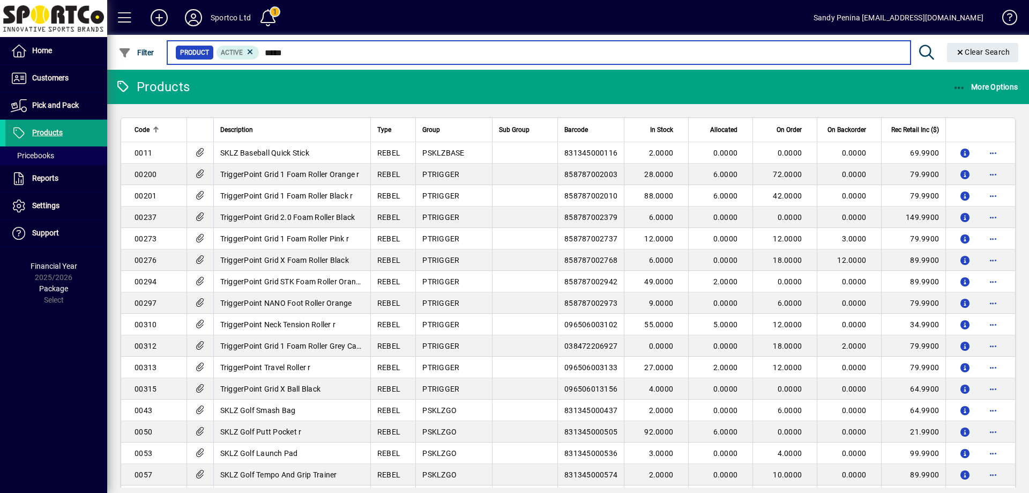
type input "******"
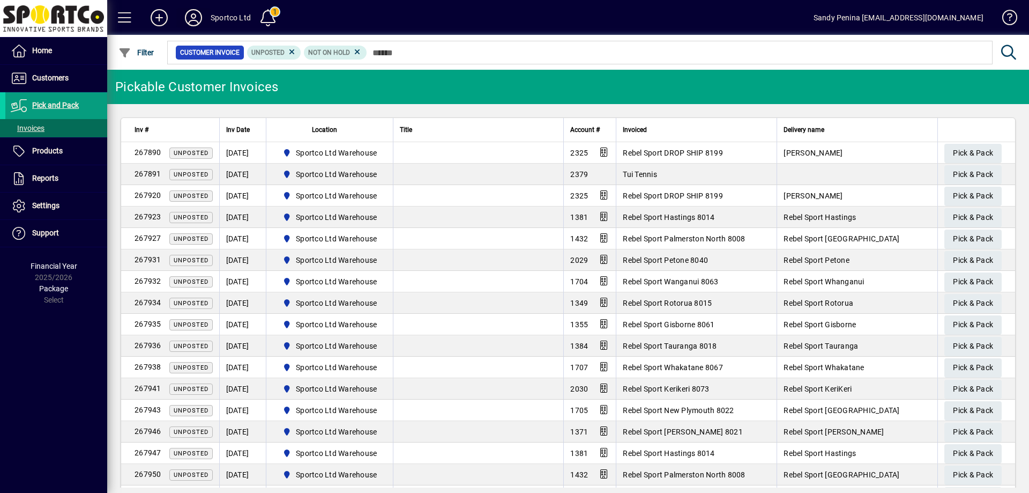
click at [190, 16] on icon at bounding box center [193, 17] width 21 height 17
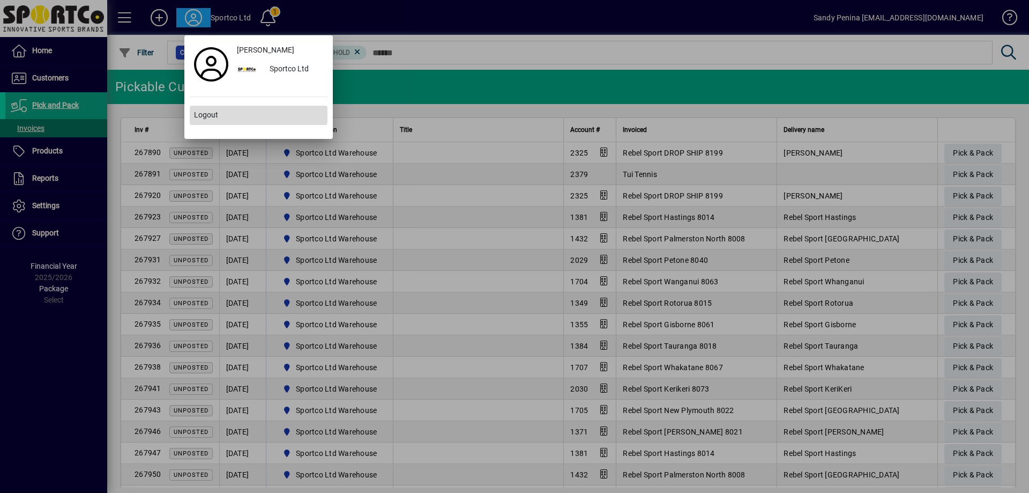
click at [219, 110] on span at bounding box center [259, 115] width 138 height 26
